Goal: Task Accomplishment & Management: Manage account settings

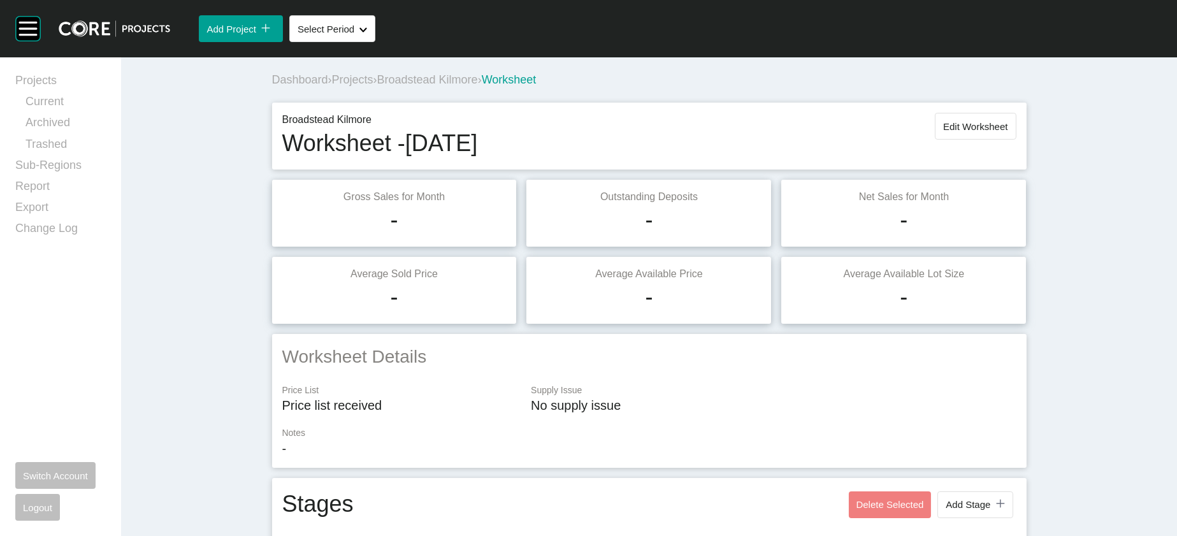
click at [1015, 140] on button "Edit Worksheet" at bounding box center [974, 126] width 81 height 27
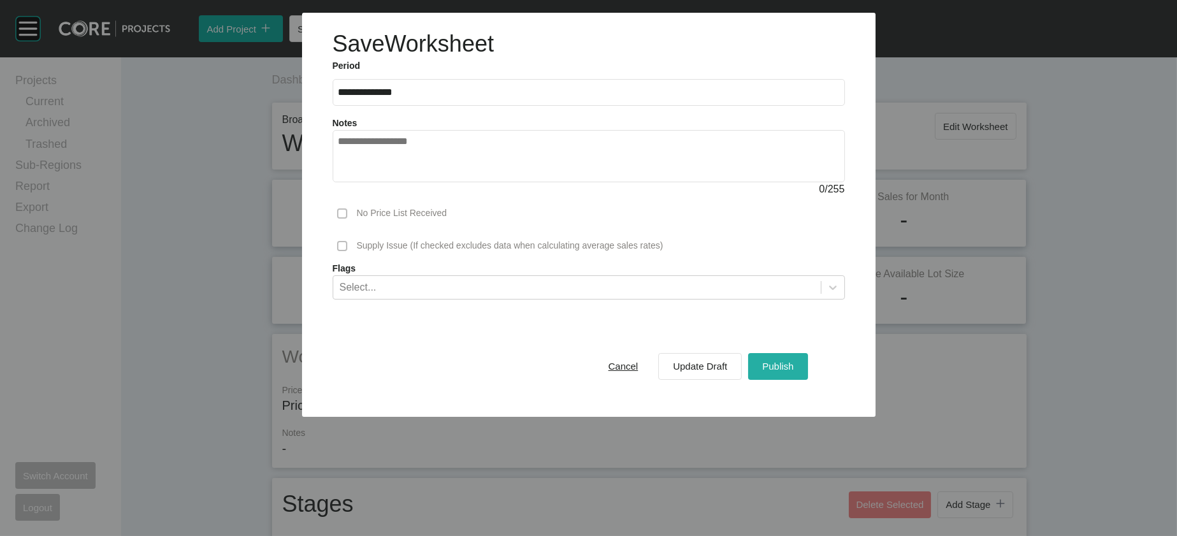
click at [793, 371] on span "Publish" at bounding box center [777, 366] width 31 height 11
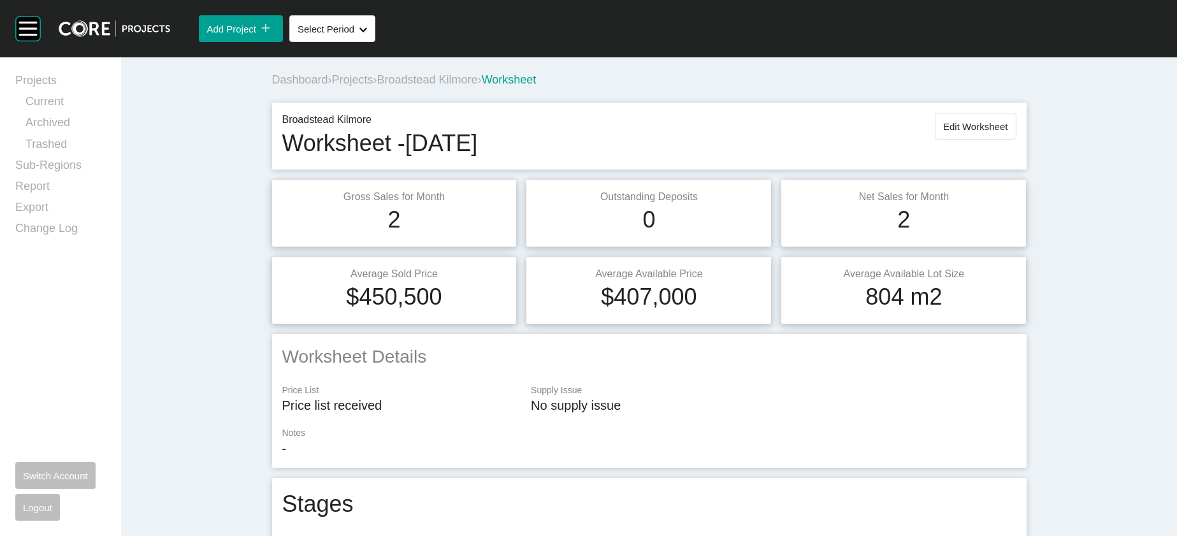
click at [332, 86] on span "Projects" at bounding box center [352, 79] width 41 height 13
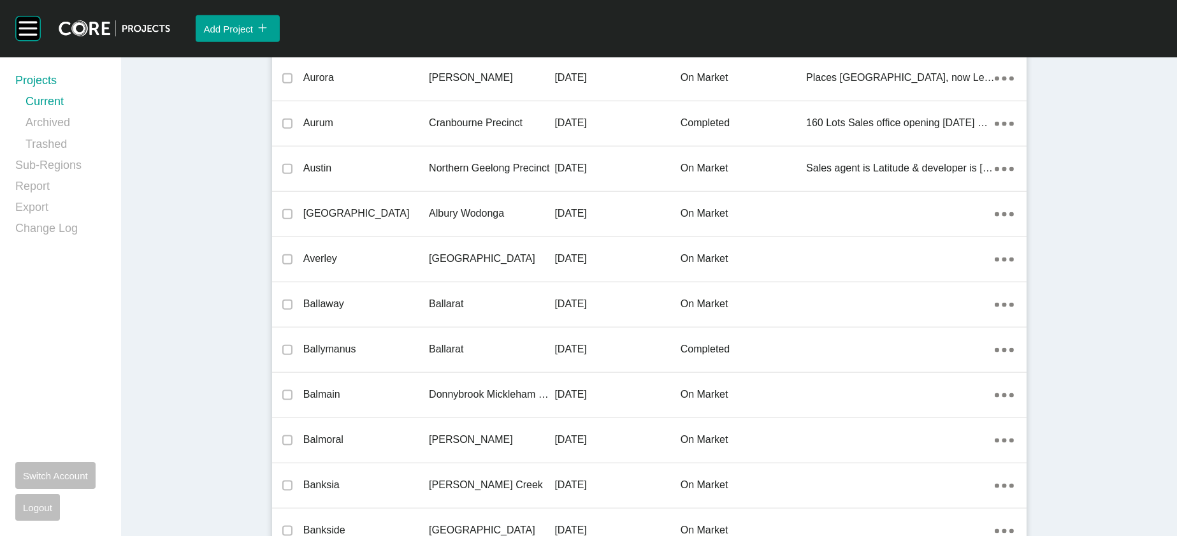
scroll to position [30491, 0]
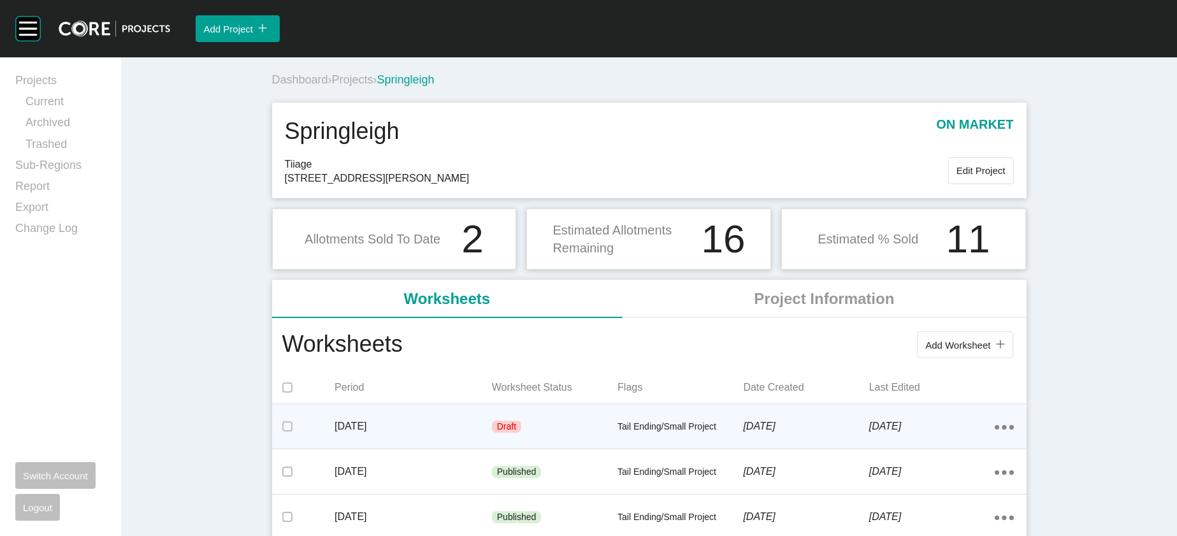
click at [685, 446] on div "Tail Ending/Small Project" at bounding box center [679, 427] width 125 height 38
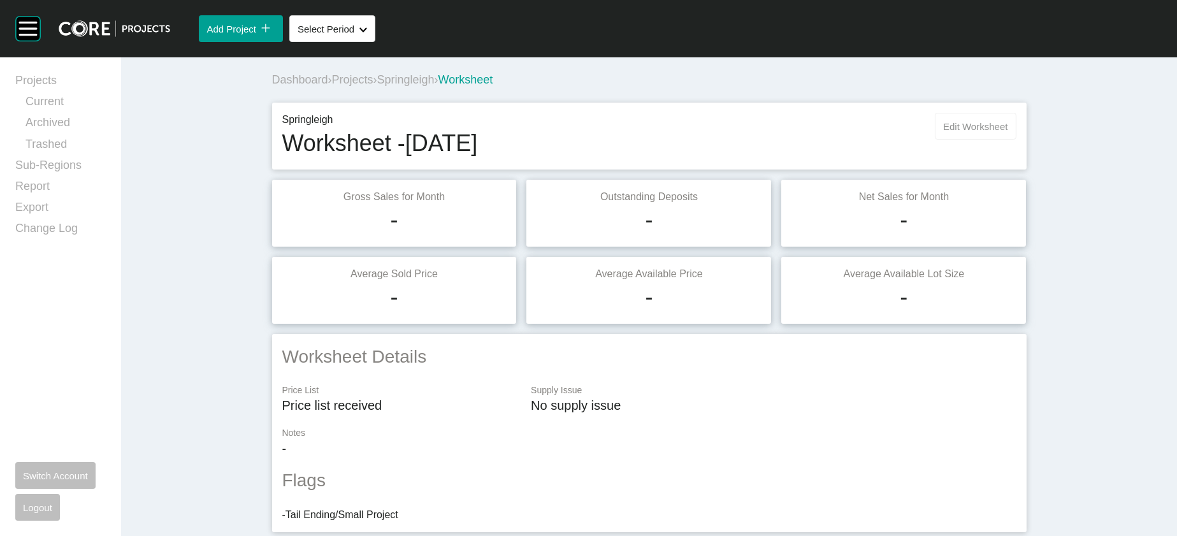
click at [1007, 132] on span "Edit Worksheet" at bounding box center [975, 126] width 64 height 11
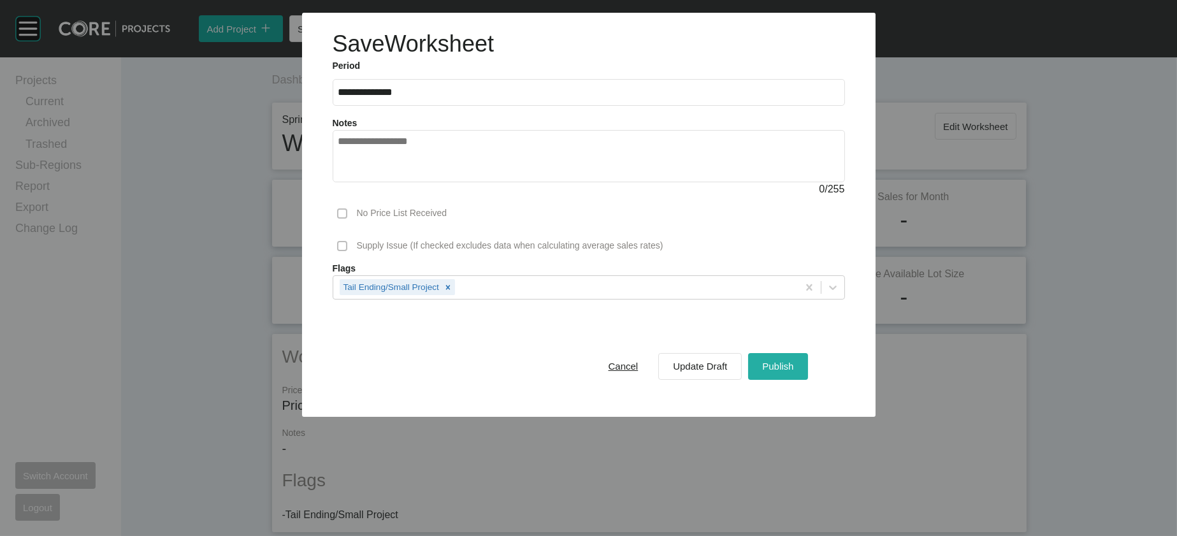
click at [796, 375] on div "Publish" at bounding box center [778, 365] width 38 height 17
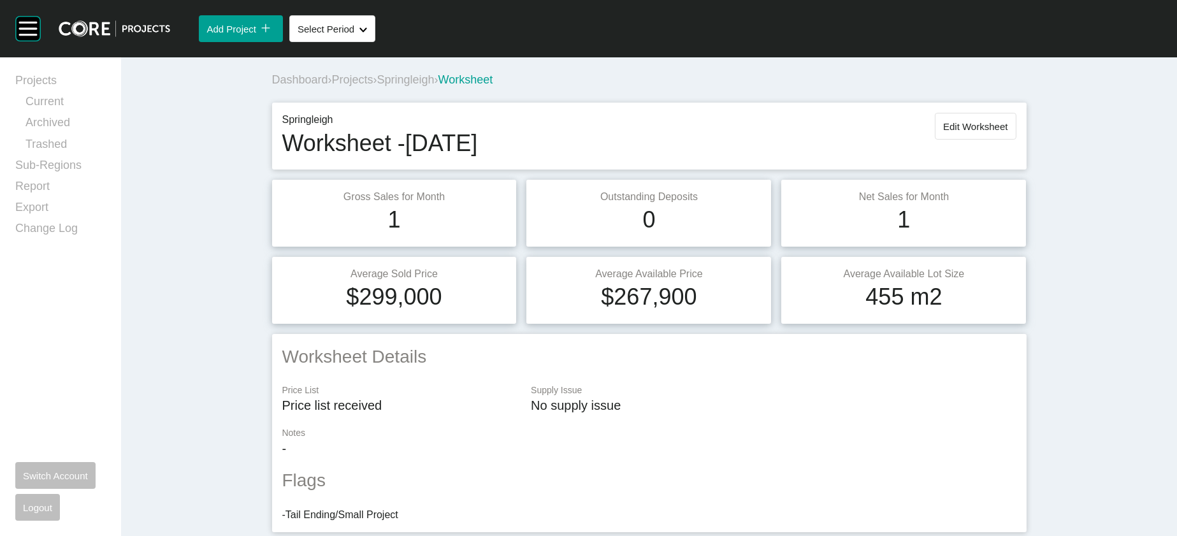
click at [332, 86] on span "Projects" at bounding box center [352, 79] width 41 height 13
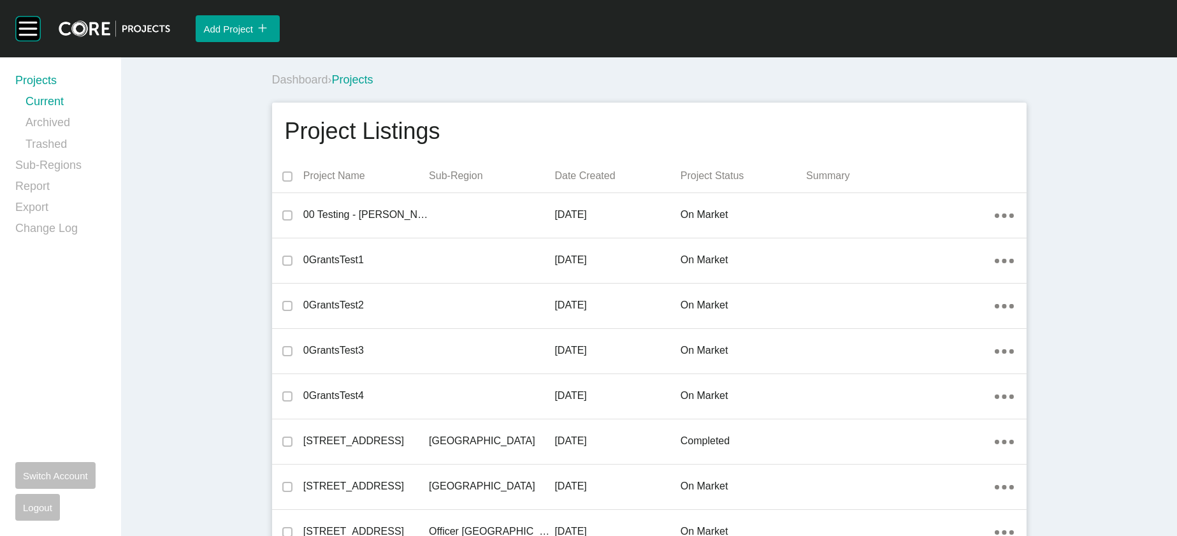
scroll to position [25982, 0]
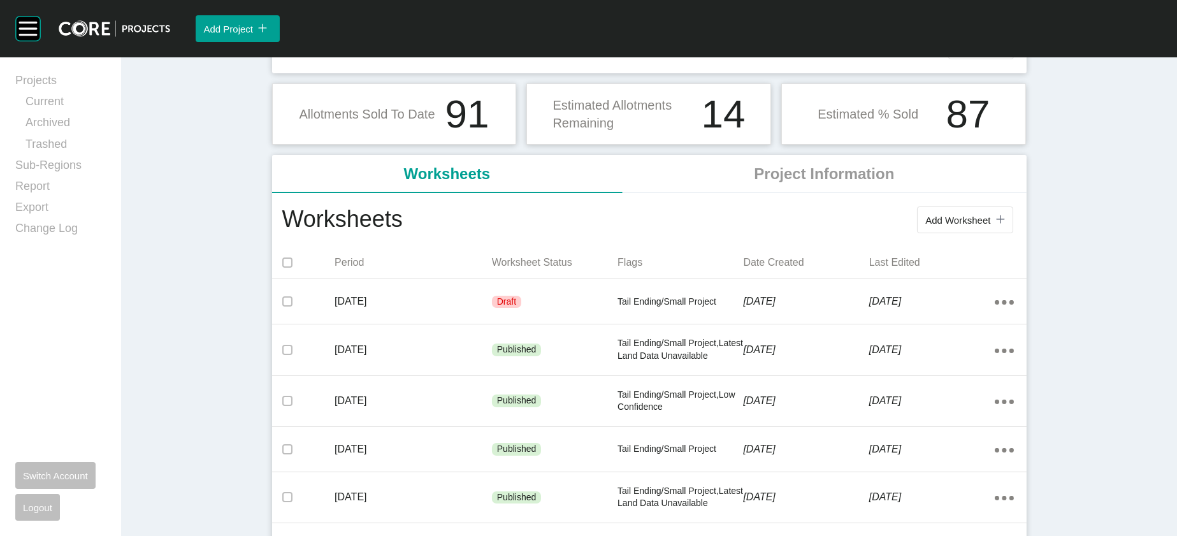
scroll to position [169, 0]
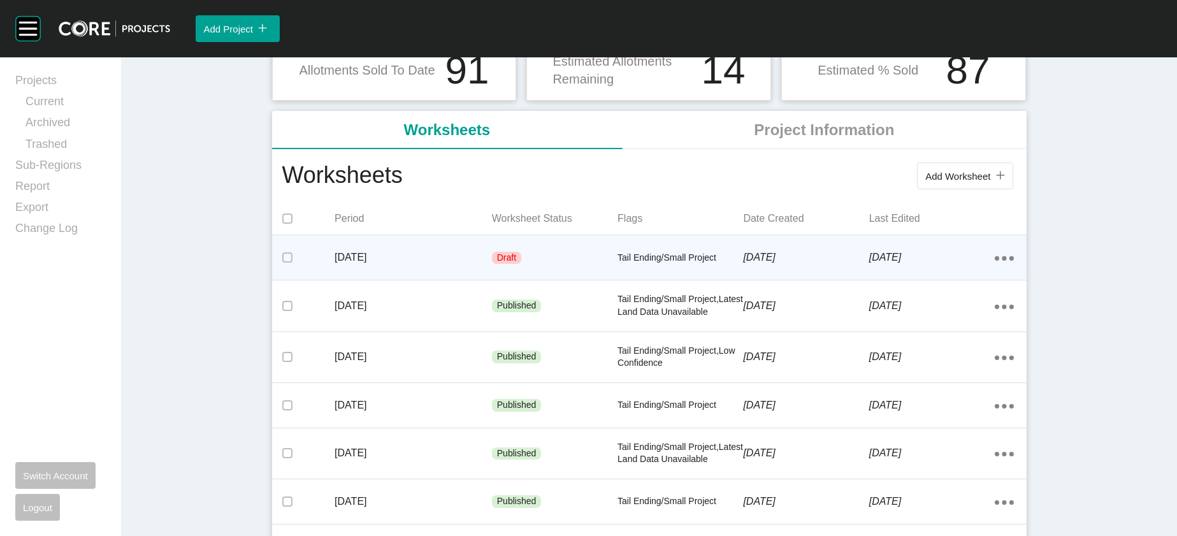
click at [809, 277] on div "9 October 2025" at bounding box center [805, 257] width 125 height 39
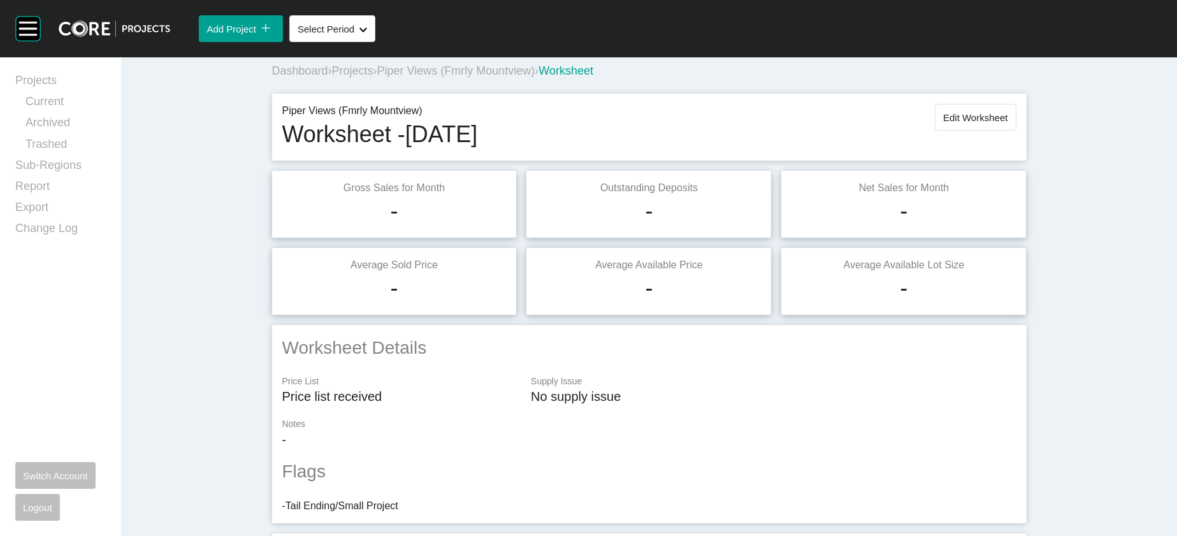
scroll to position [7, 0]
click at [1015, 132] on button "Edit Worksheet" at bounding box center [974, 119] width 81 height 27
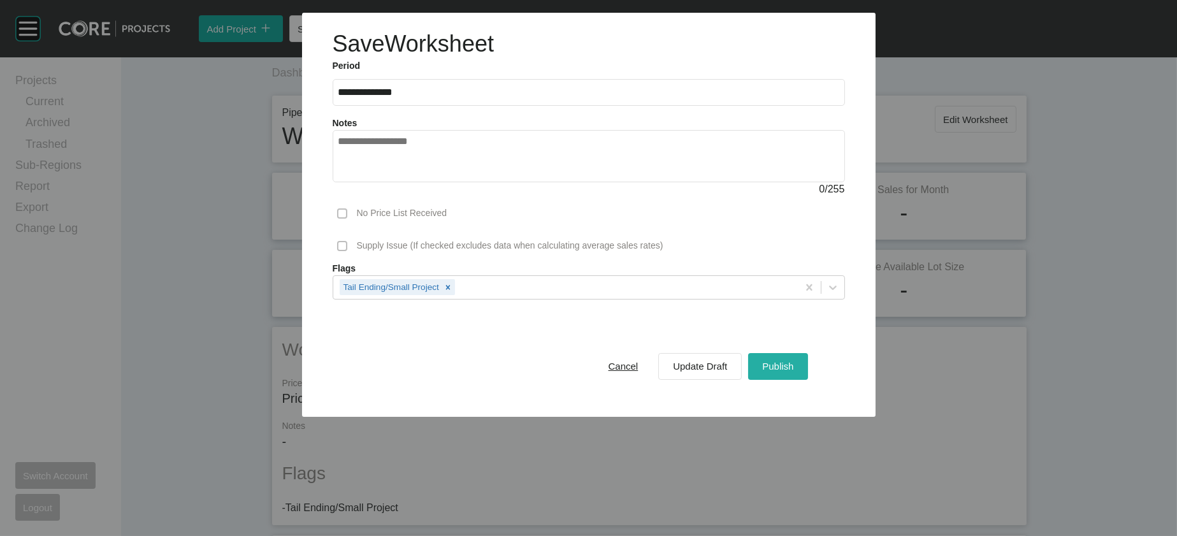
click at [796, 375] on div "Publish" at bounding box center [778, 365] width 38 height 17
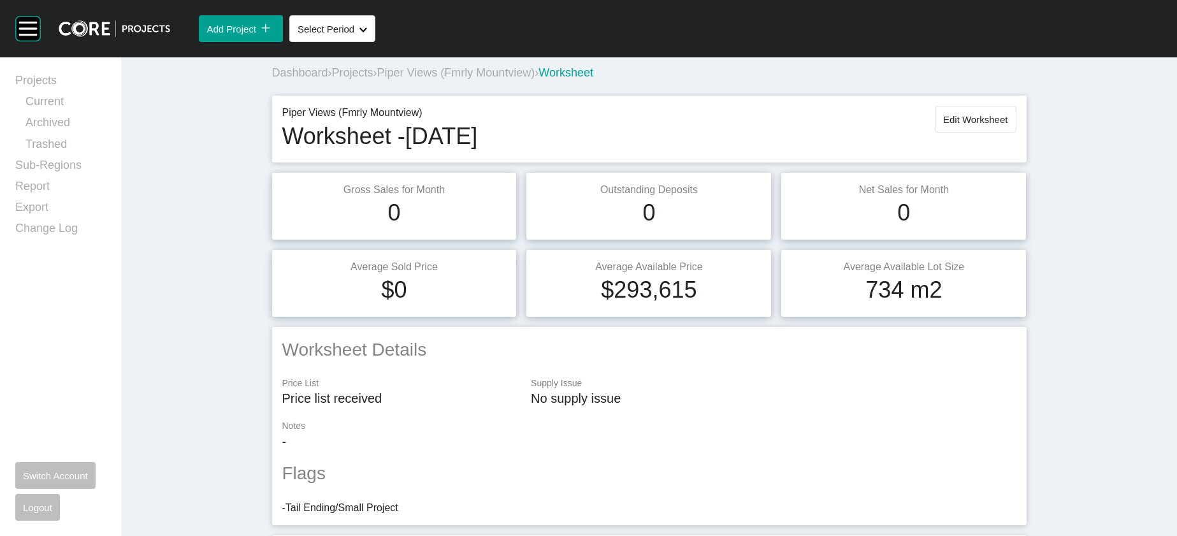
click at [332, 79] on span "Projects" at bounding box center [352, 72] width 41 height 13
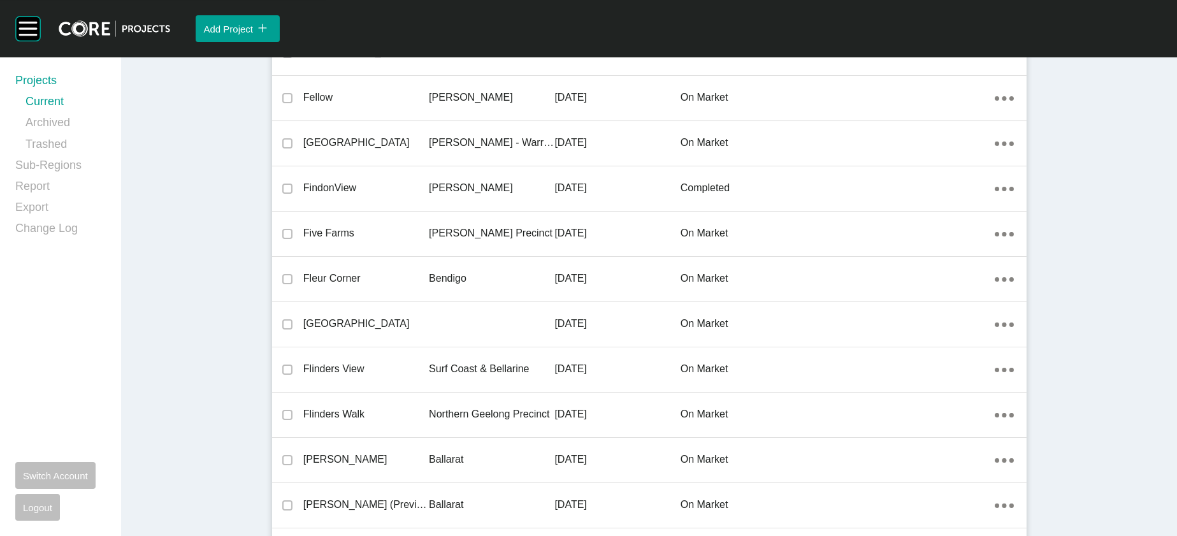
scroll to position [31280, 0]
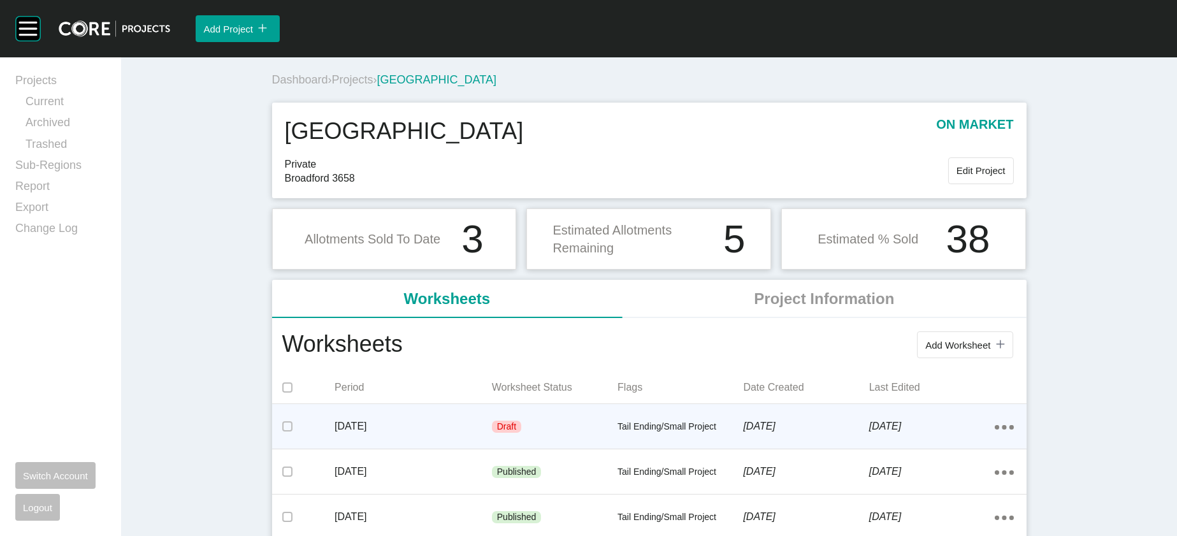
click at [587, 446] on div "Draft" at bounding box center [554, 427] width 125 height 38
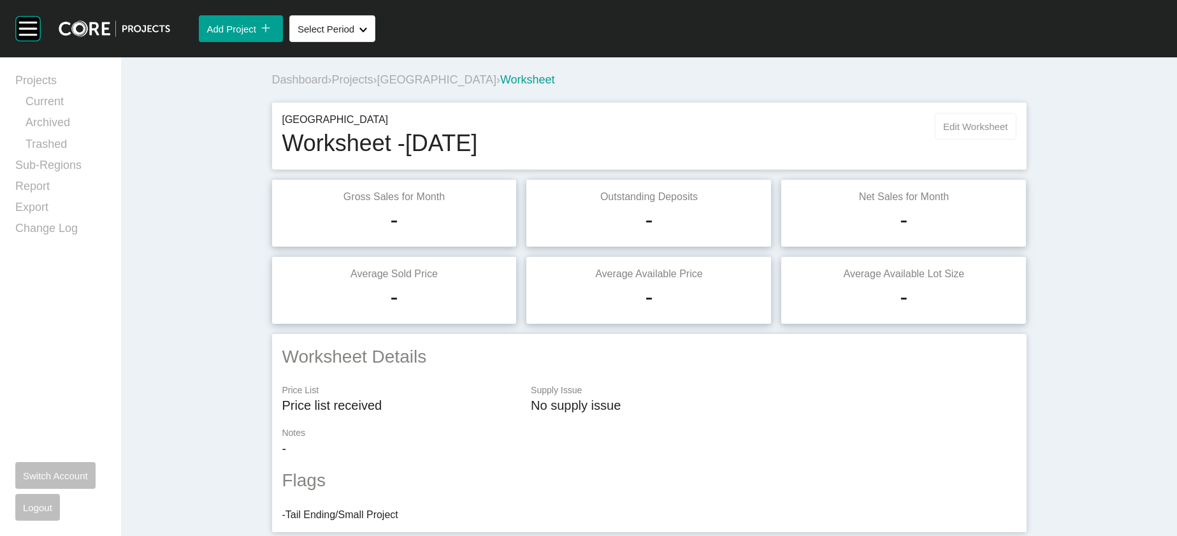
click at [1007, 132] on span "Edit Worksheet" at bounding box center [975, 126] width 64 height 11
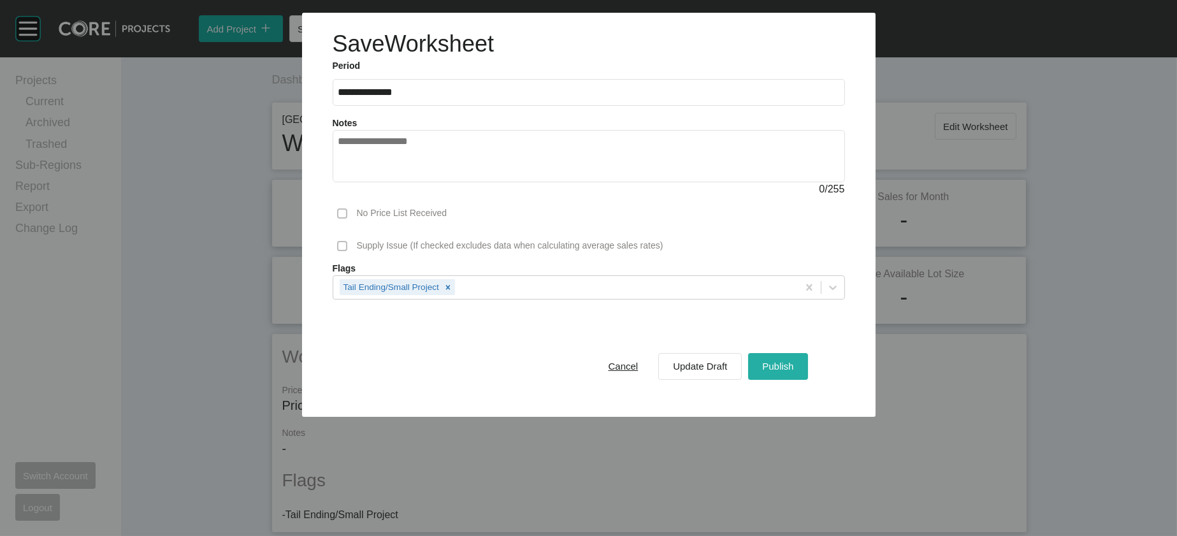
click at [796, 375] on div "Publish" at bounding box center [778, 365] width 38 height 17
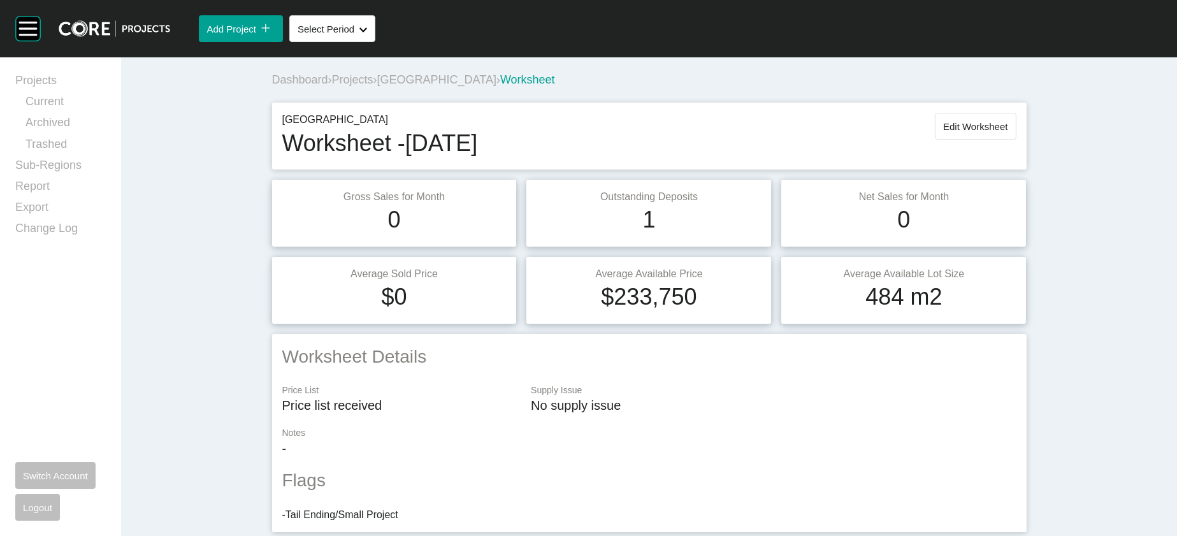
click at [332, 86] on span "Projects" at bounding box center [352, 79] width 41 height 13
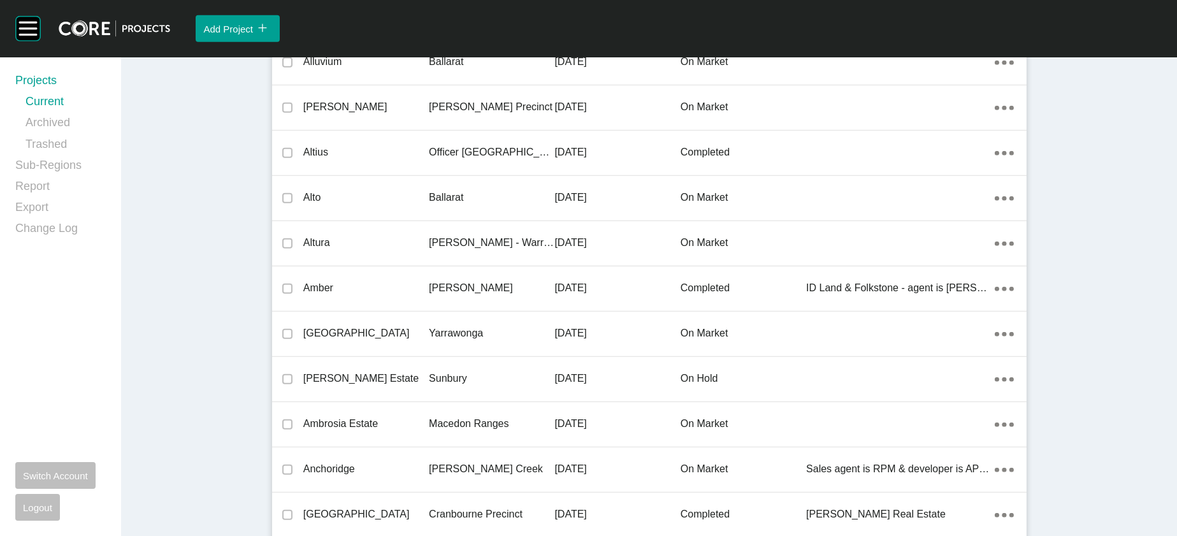
scroll to position [11723, 0]
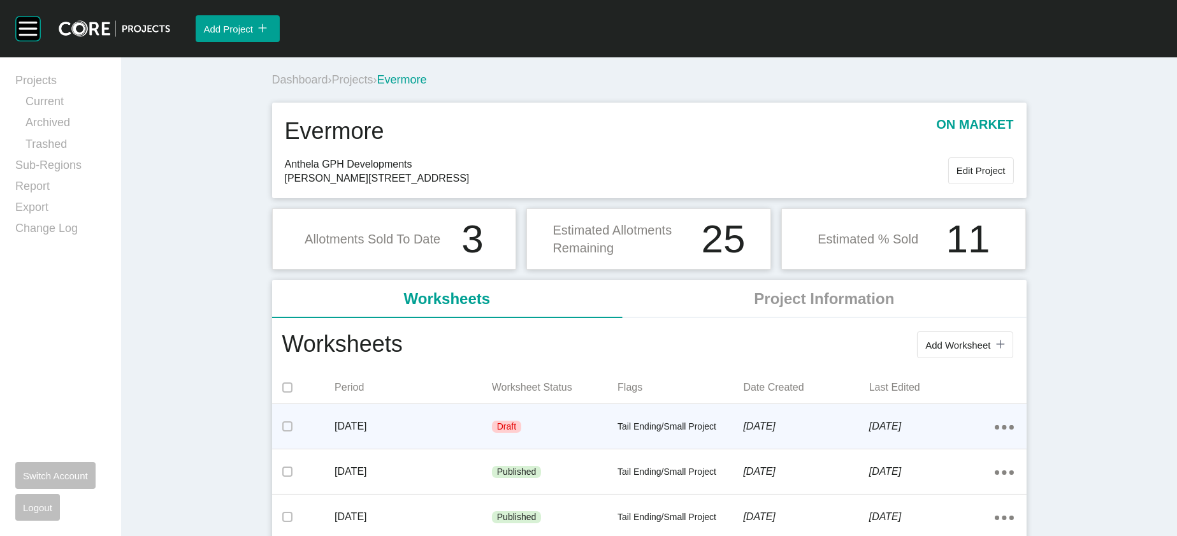
click at [492, 446] on div "Draft" at bounding box center [554, 427] width 125 height 38
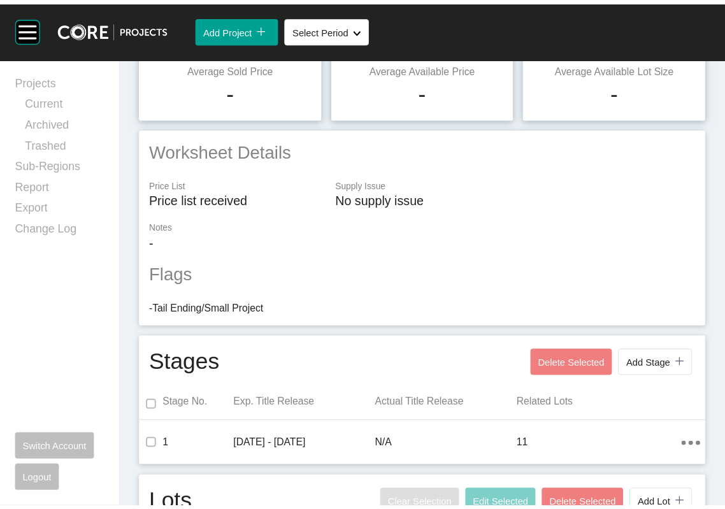
scroll to position [32, 0]
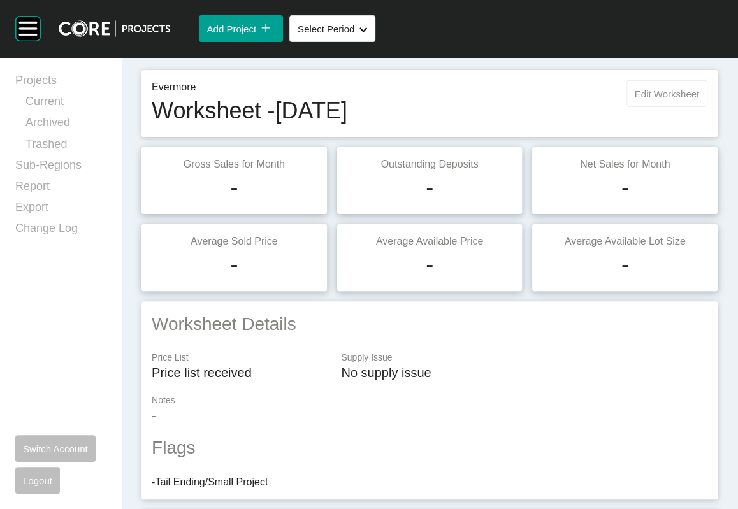
click at [650, 99] on span "Edit Worksheet" at bounding box center [666, 94] width 64 height 11
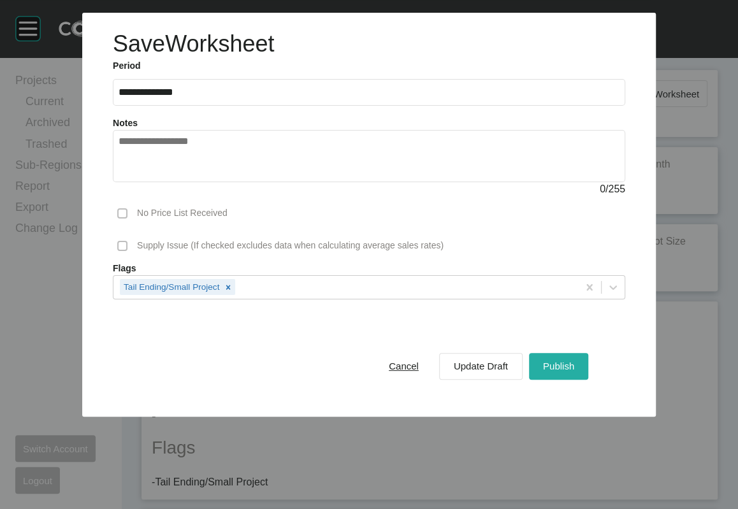
click at [574, 371] on span "Publish" at bounding box center [558, 366] width 31 height 11
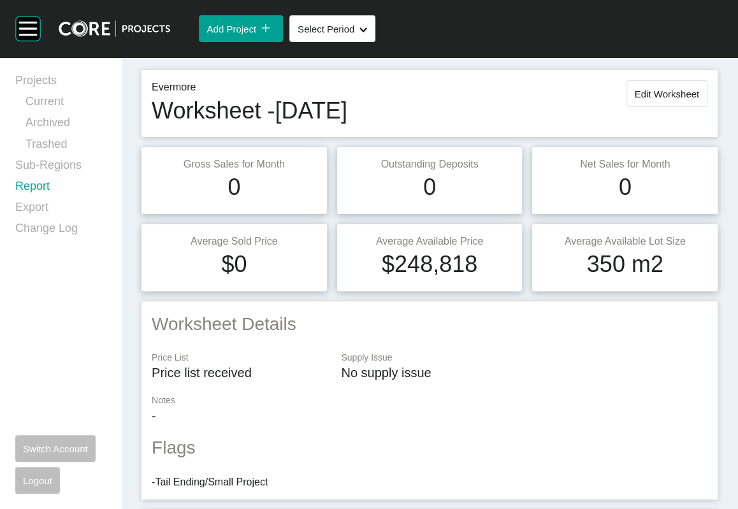
click at [55, 199] on link "Report" at bounding box center [60, 188] width 90 height 21
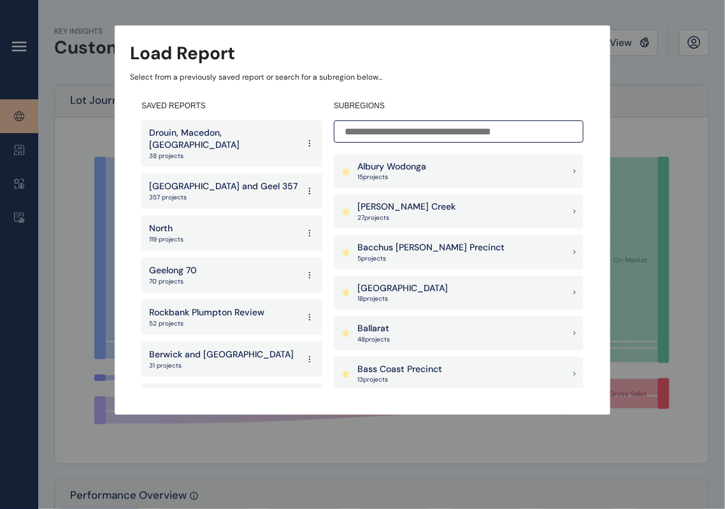
click at [413, 139] on input at bounding box center [459, 131] width 250 height 22
type input "*"
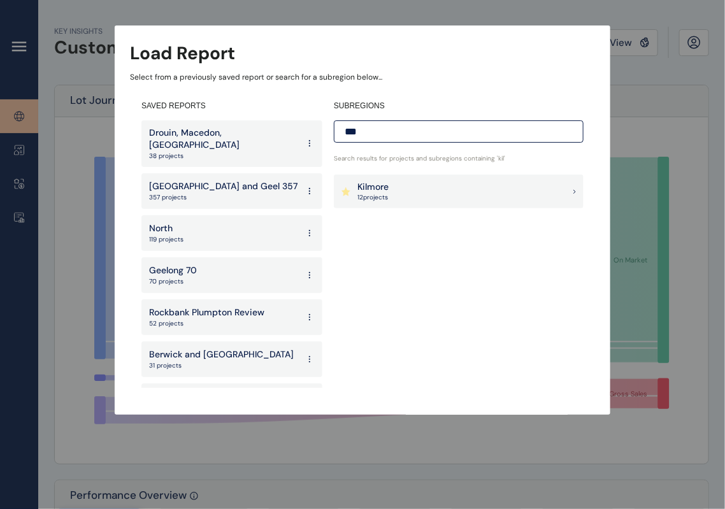
type input "***"
click at [423, 180] on div "Kilmore 12 project s" at bounding box center [459, 192] width 250 height 34
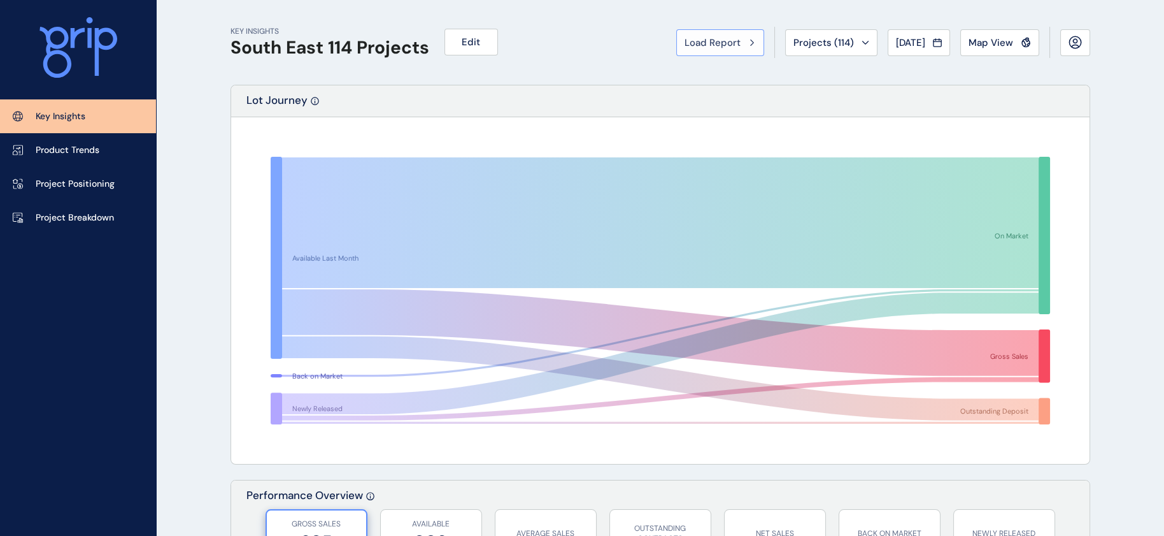
click at [676, 54] on button "Load Report" at bounding box center [720, 42] width 88 height 27
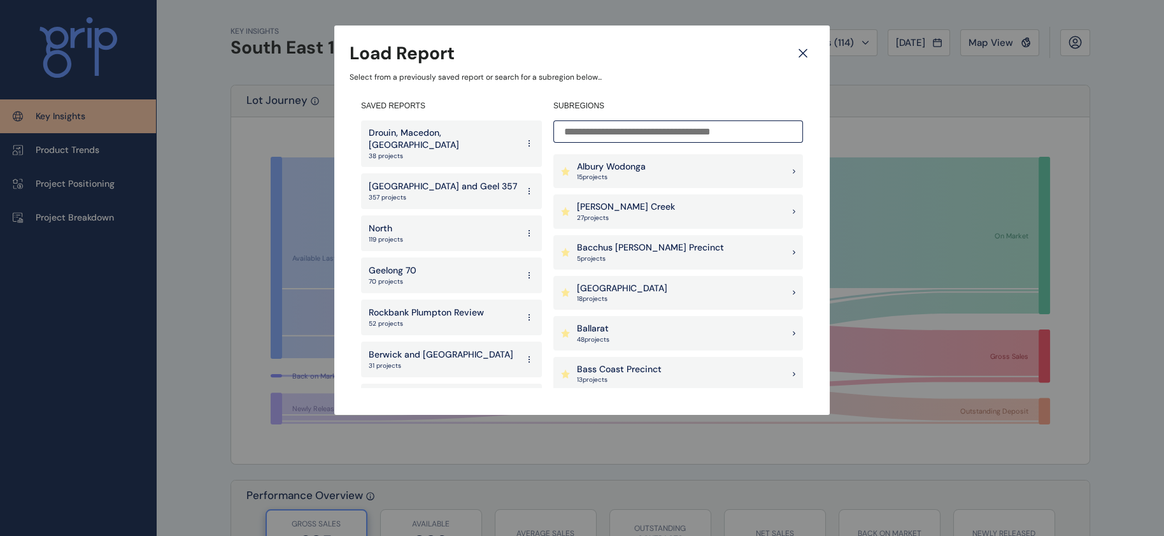
click at [645, 336] on div "Ballarat 48 project s" at bounding box center [679, 333] width 250 height 34
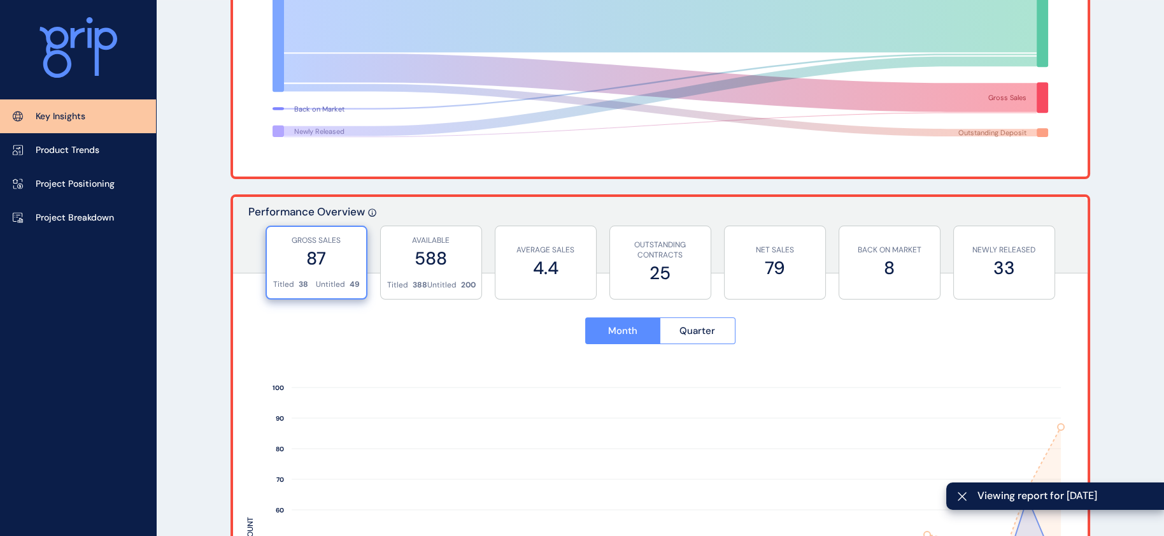
scroll to position [299, 0]
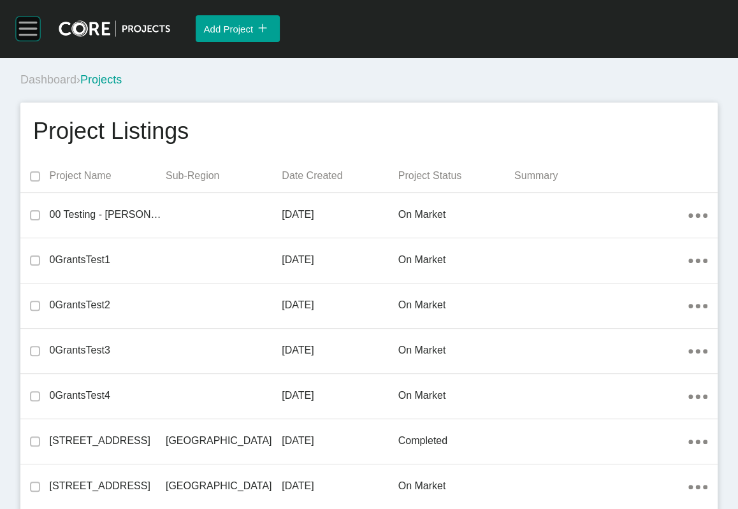
click at [32, 33] on rect at bounding box center [28, 29] width 24 height 24
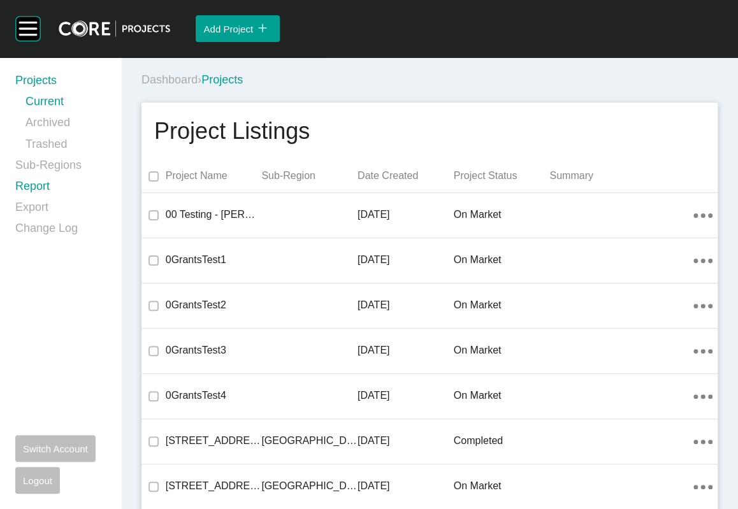
click at [52, 199] on link "Report" at bounding box center [60, 188] width 90 height 21
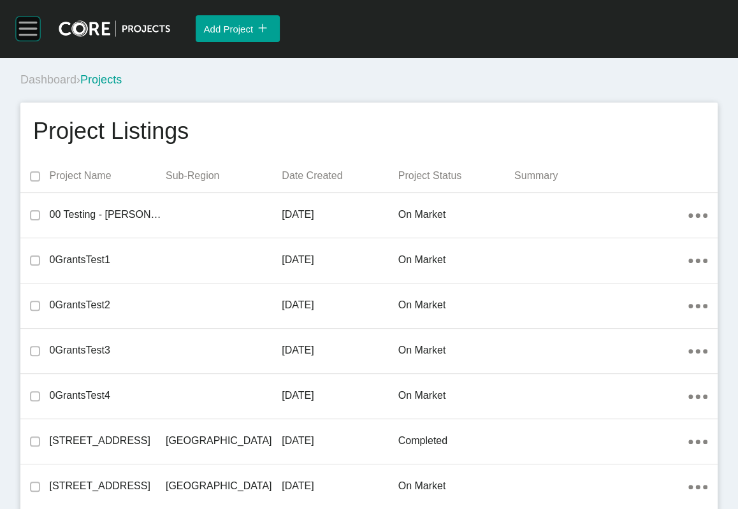
click at [31, 35] on rect at bounding box center [28, 34] width 18 height 1
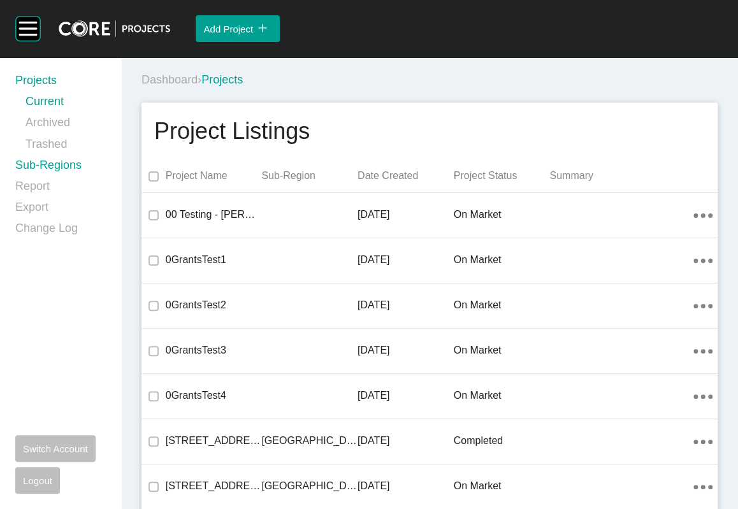
click at [92, 178] on link "Sub-Regions" at bounding box center [60, 167] width 90 height 21
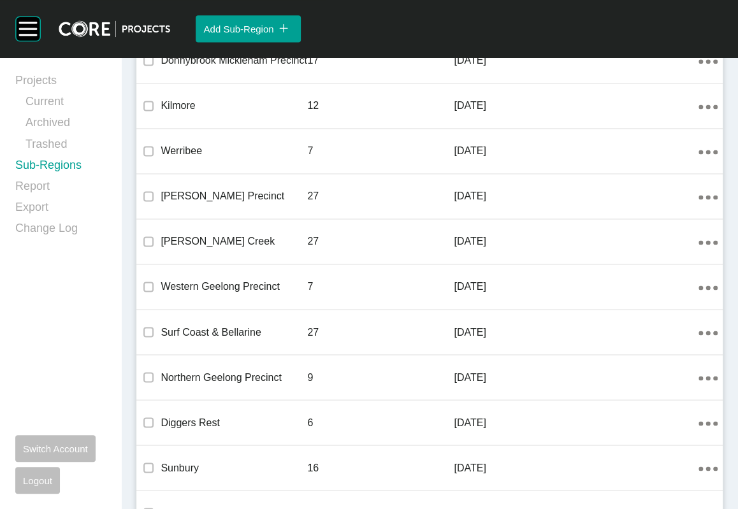
scroll to position [900, 0]
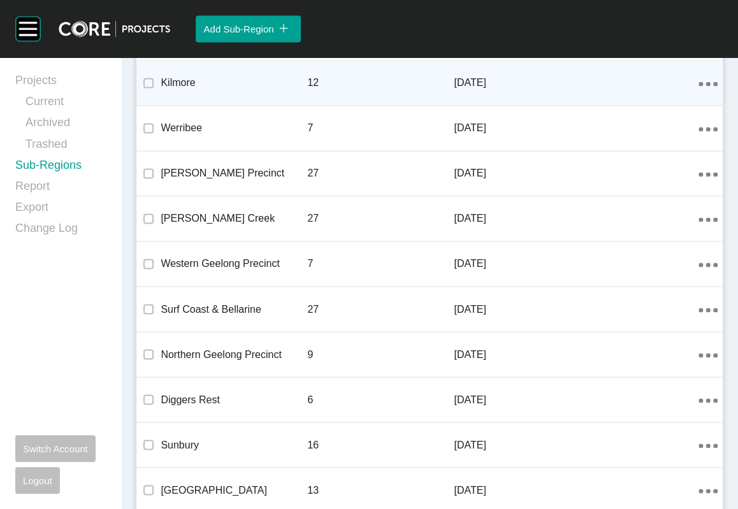
click at [698, 86] on icon "Action Menu Dots Copy 6 Created with Sketch." at bounding box center [707, 84] width 19 height 4
click at [640, 342] on link "Edit" at bounding box center [634, 337] width 34 height 19
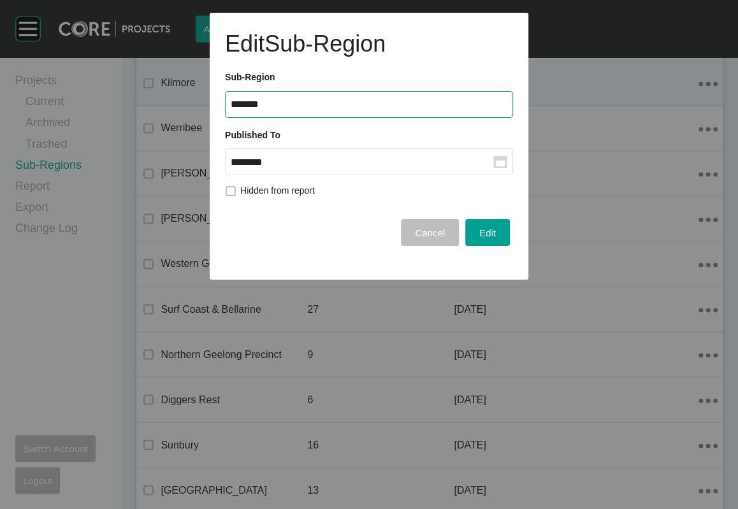
click at [306, 168] on input "********" at bounding box center [362, 162] width 262 height 11
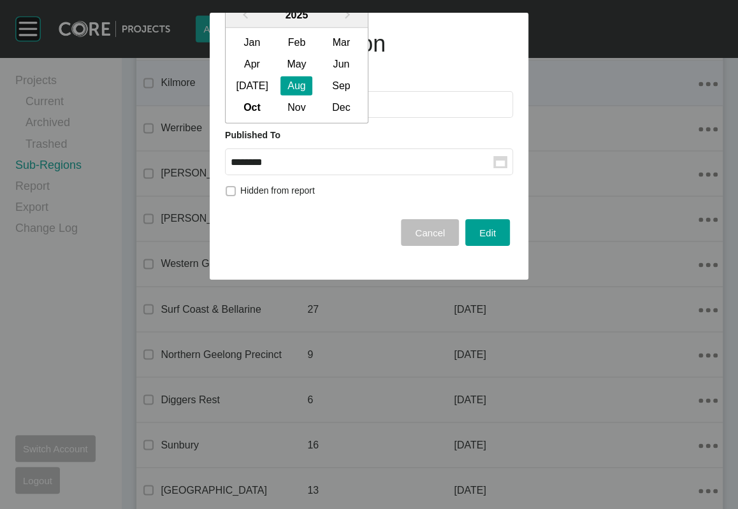
click at [354, 97] on div "Jul Aug Sep" at bounding box center [296, 86] width 134 height 22
click at [355, 96] on div "Sep" at bounding box center [341, 85] width 32 height 19
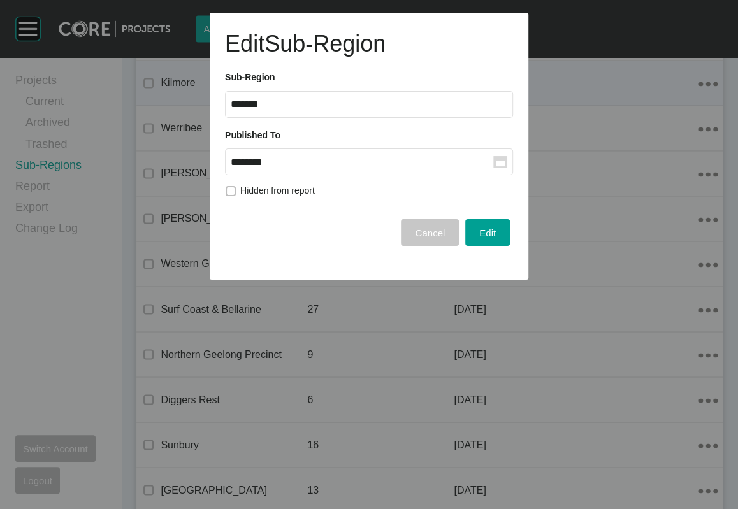
drag, startPoint x: 457, startPoint y: 289, endPoint x: 438, endPoint y: 277, distance: 21.7
click at [465, 246] on button "Edit" at bounding box center [487, 232] width 45 height 27
